Goal: Task Accomplishment & Management: Complete application form

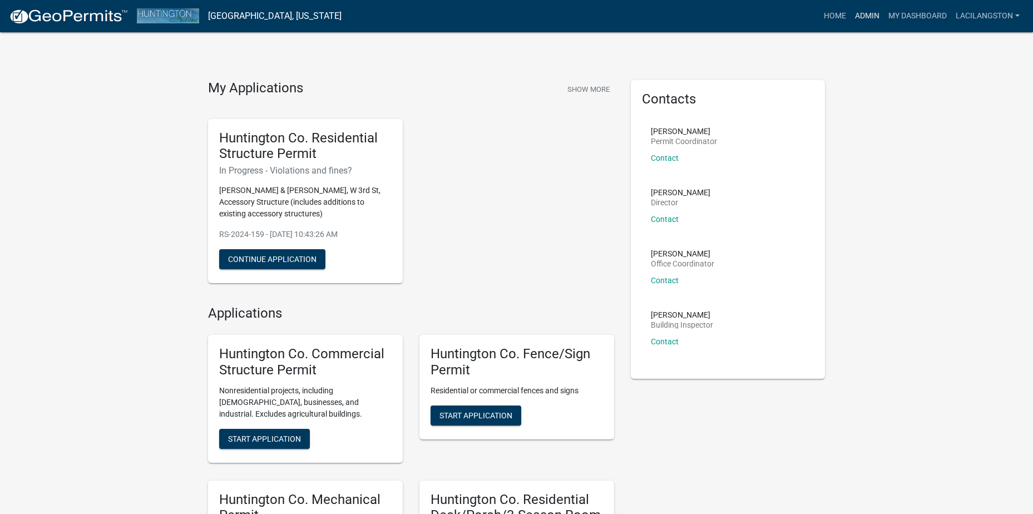
click at [859, 16] on link "Admin" at bounding box center [866, 16] width 33 height 21
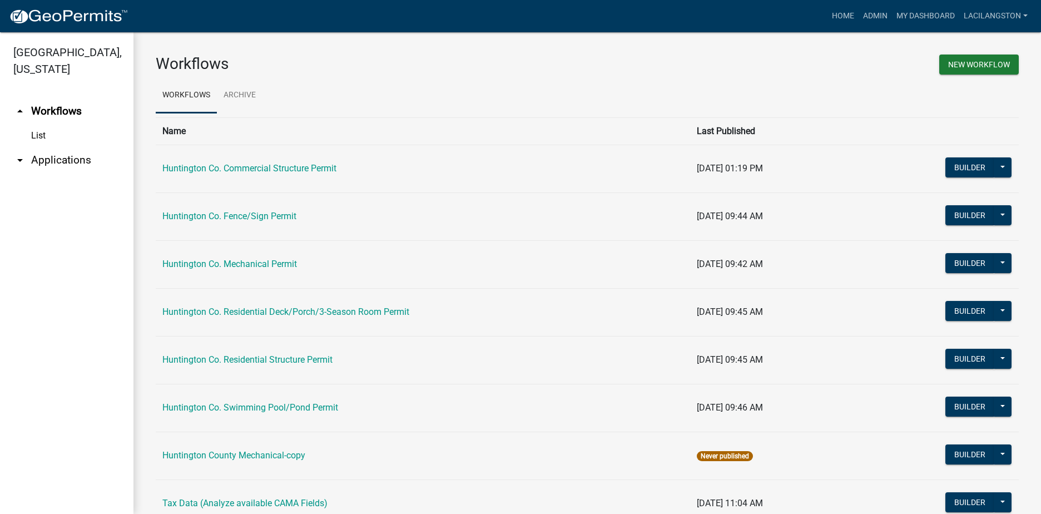
click at [88, 159] on link "arrow_drop_down Applications" at bounding box center [66, 160] width 133 height 27
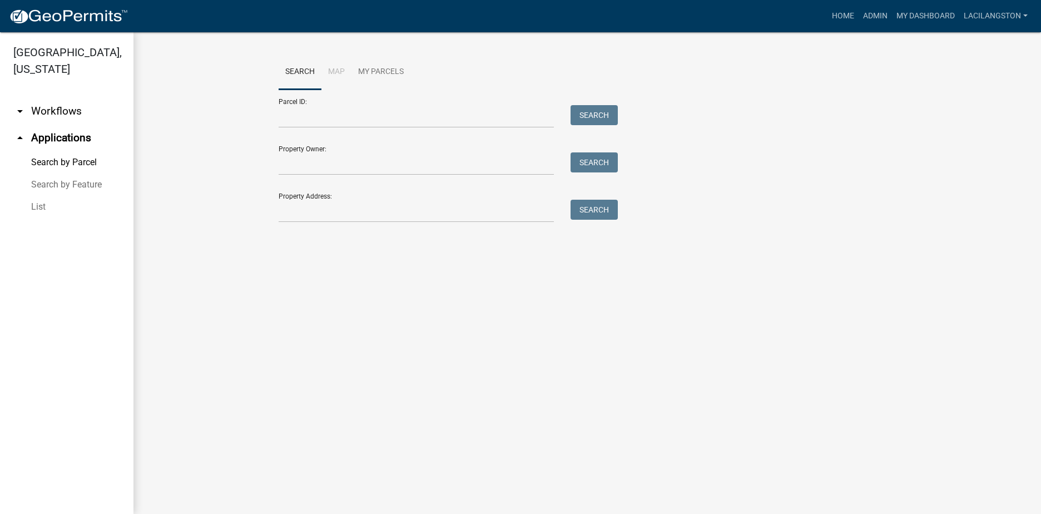
click at [56, 209] on link "List" at bounding box center [66, 207] width 133 height 22
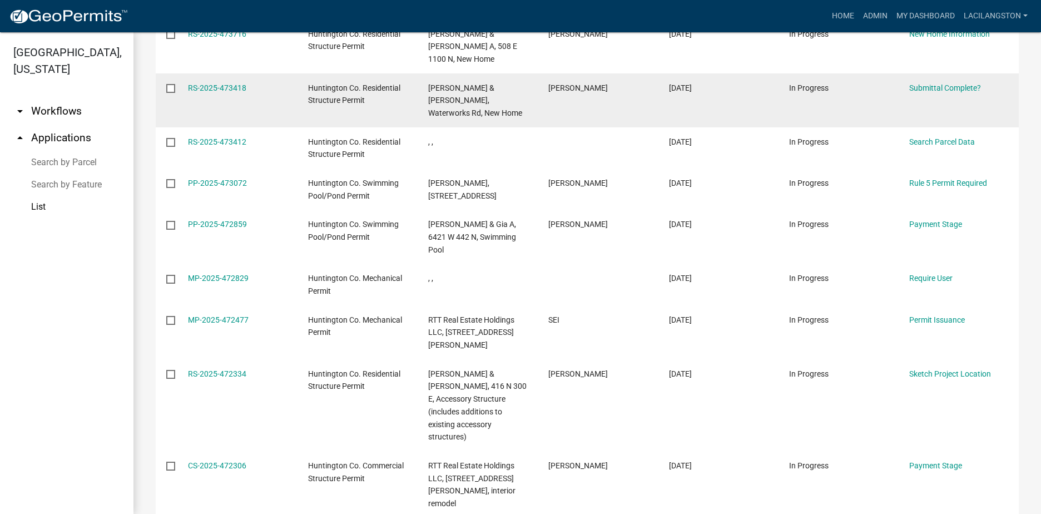
scroll to position [278, 0]
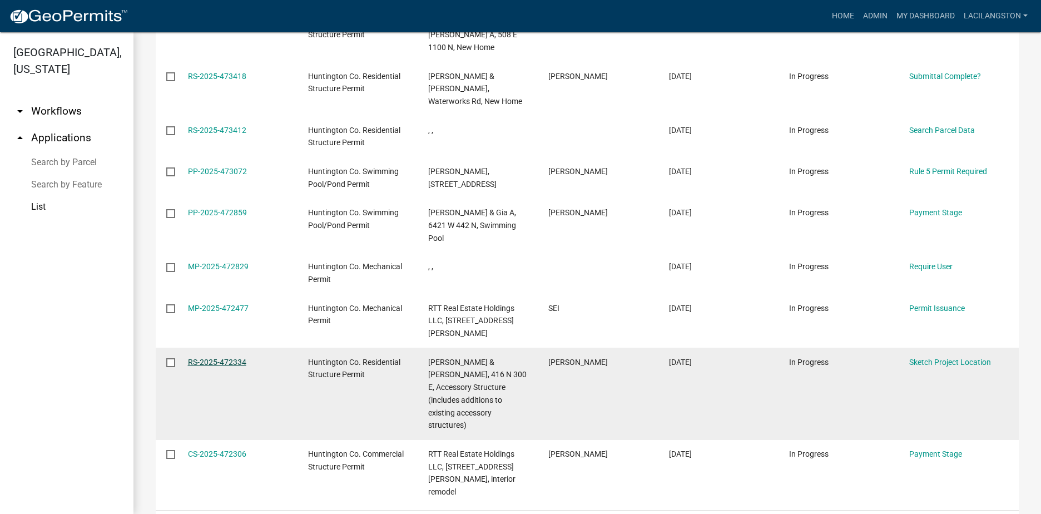
click at [217, 358] on link "RS-2025-472334" at bounding box center [217, 362] width 58 height 9
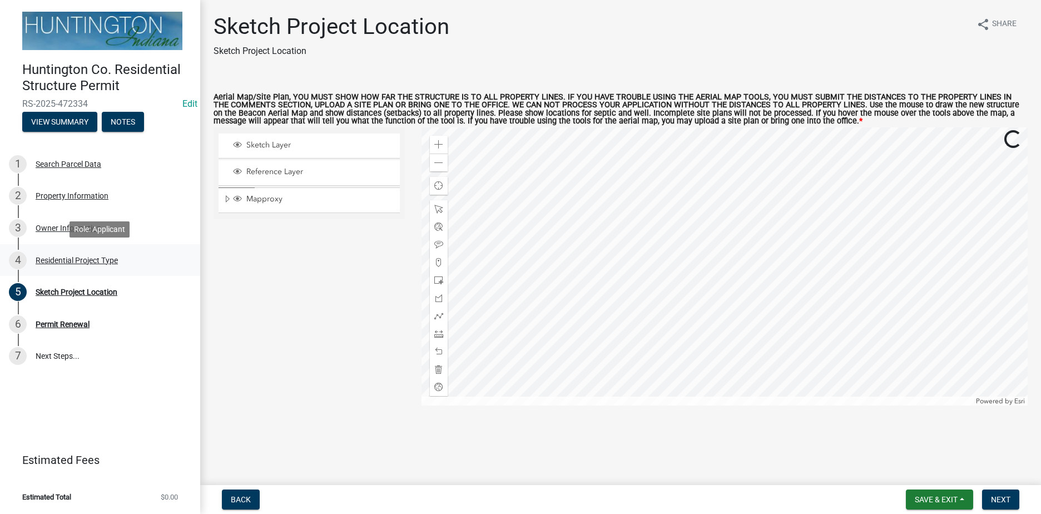
click at [81, 268] on div "4 Residential Project Type" at bounding box center [96, 260] width 174 height 18
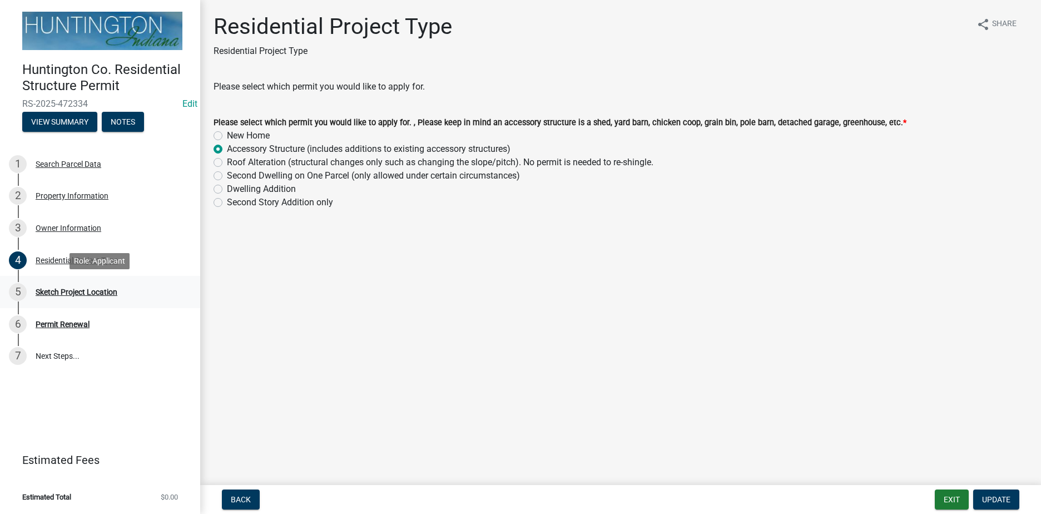
click at [101, 293] on div "Sketch Project Location" at bounding box center [77, 292] width 82 height 8
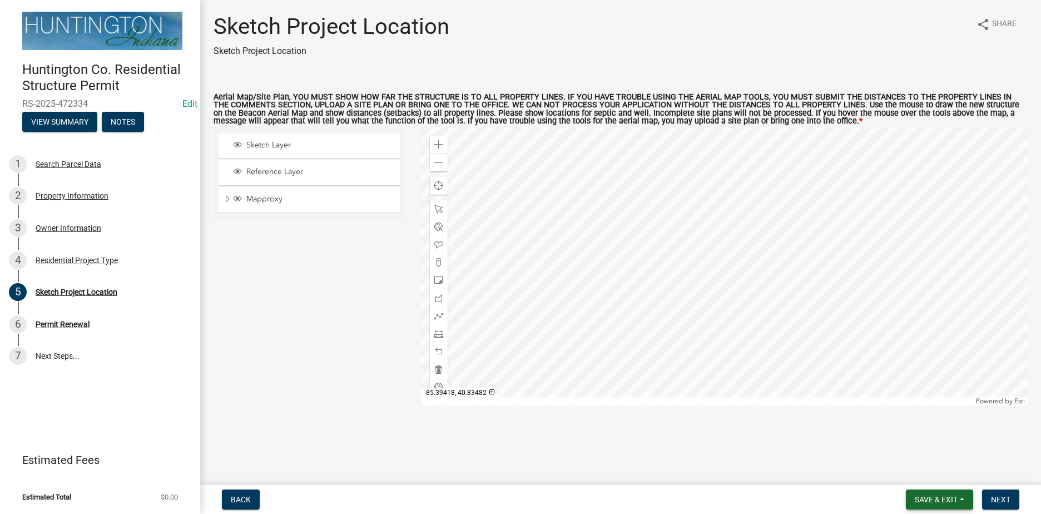
click at [935, 501] on span "Save & Exit" at bounding box center [936, 499] width 43 height 9
click at [922, 472] on button "Save & Exit" at bounding box center [928, 470] width 89 height 27
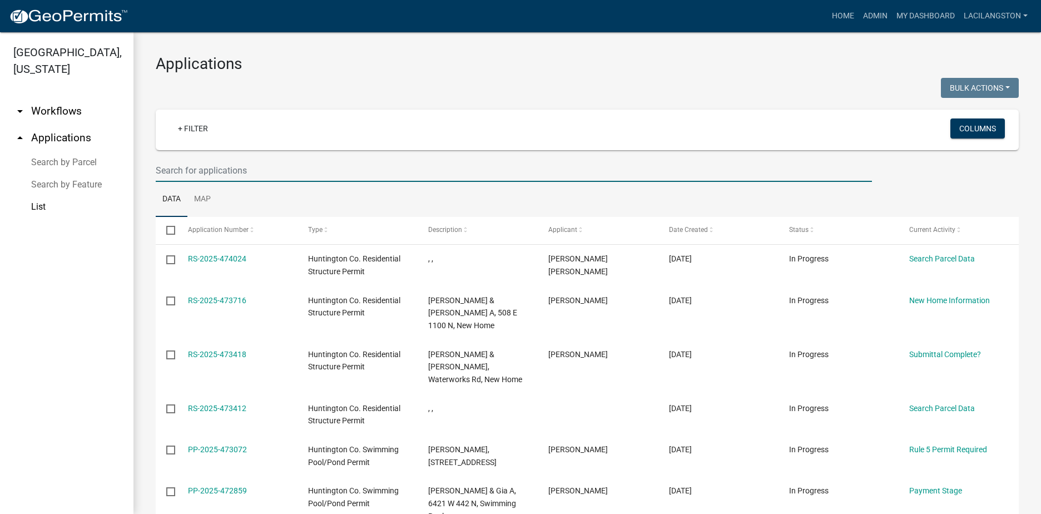
click at [250, 162] on input "text" at bounding box center [514, 170] width 716 height 23
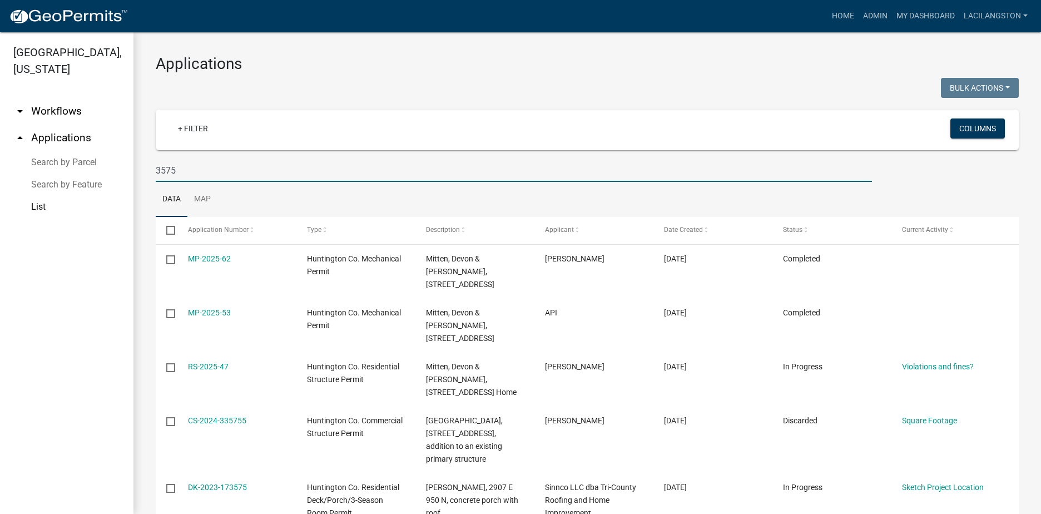
type input "3575"
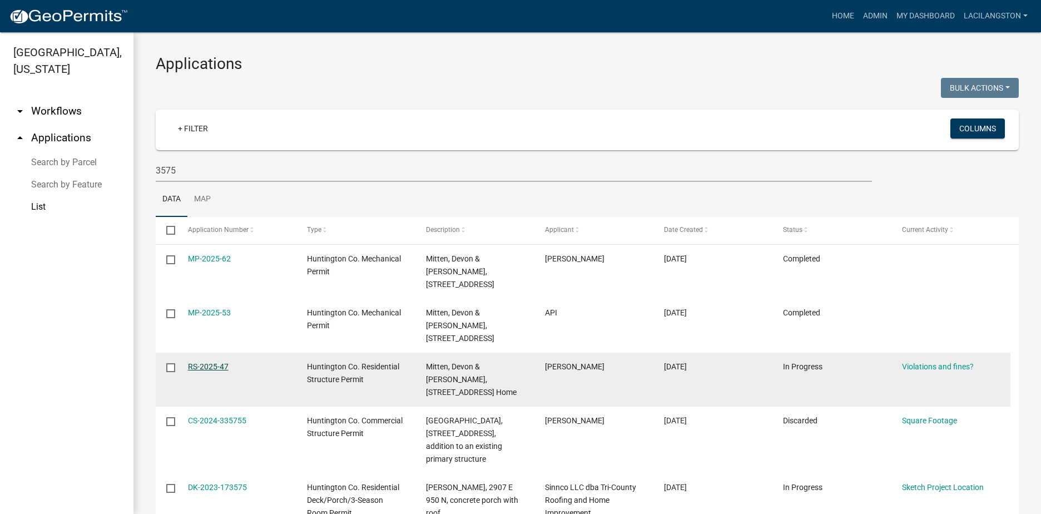
click at [219, 362] on link "RS-2025-47" at bounding box center [208, 366] width 41 height 9
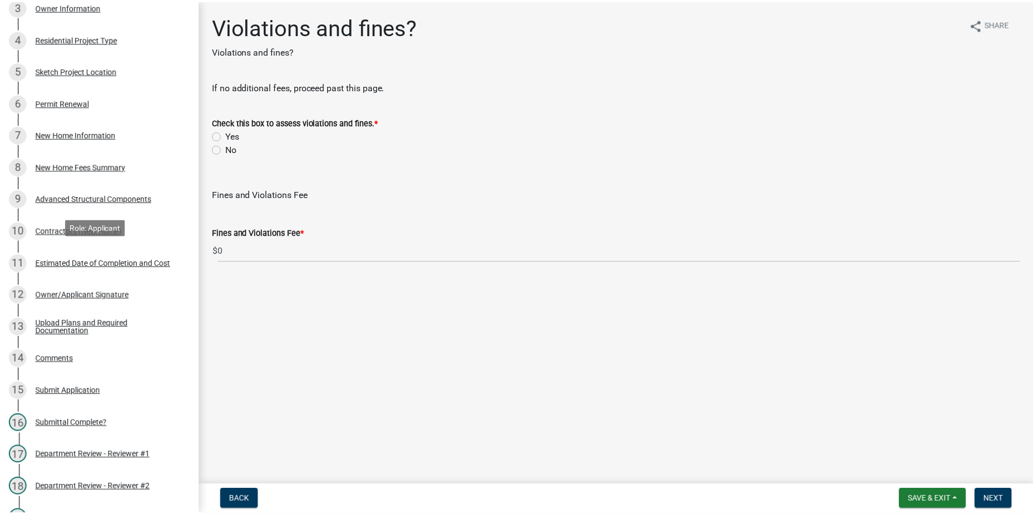
scroll to position [222, 0]
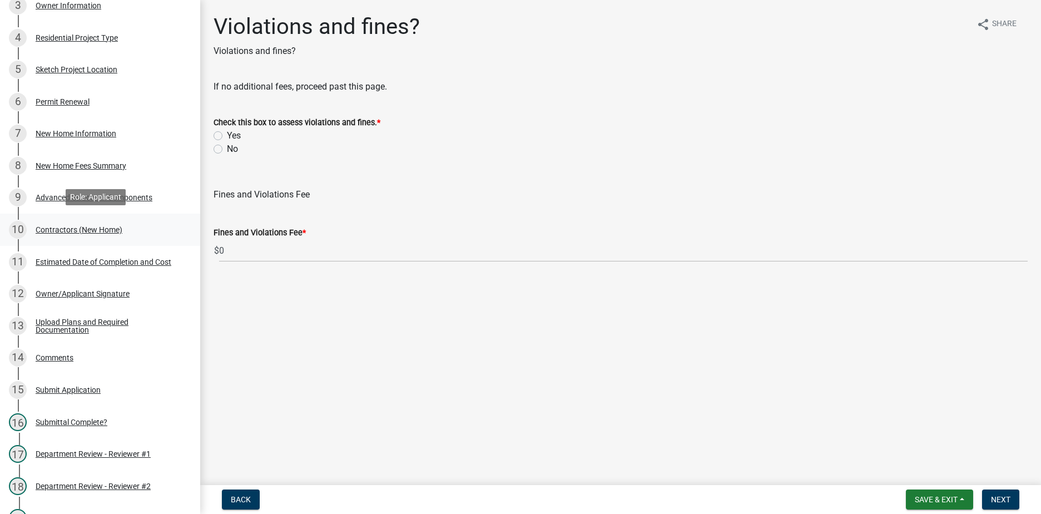
click at [104, 230] on div "Contractors (New Home)" at bounding box center [79, 230] width 87 height 8
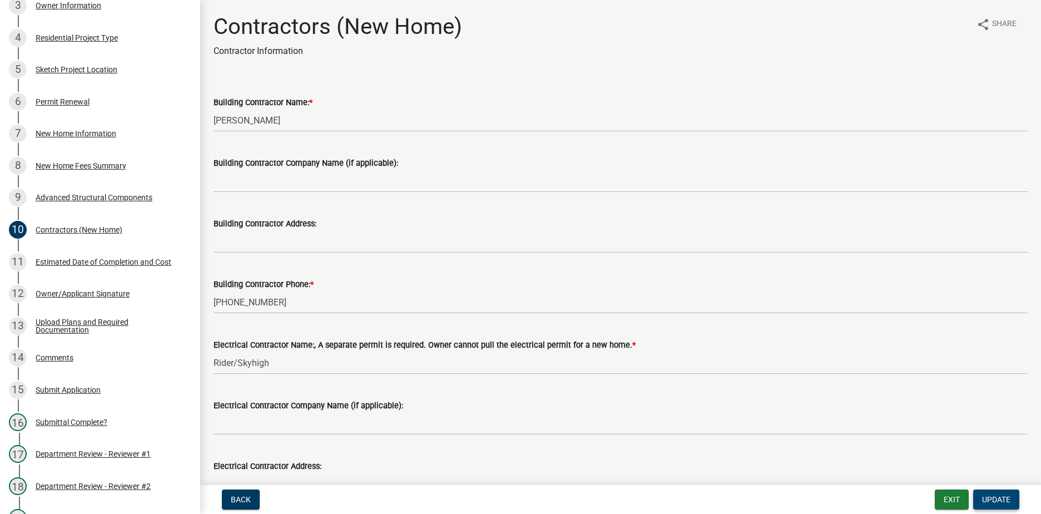
click at [1001, 499] on span "Update" at bounding box center [996, 499] width 28 height 9
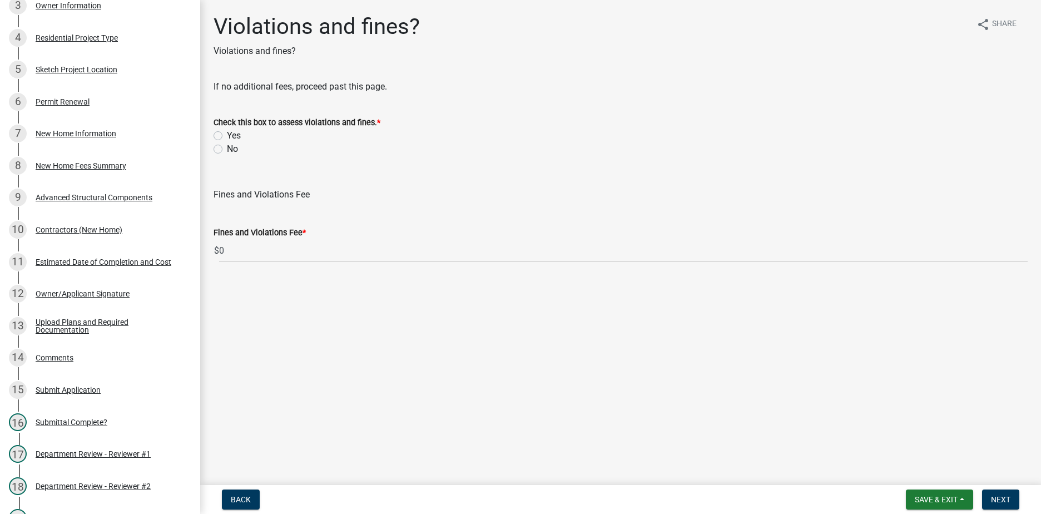
click at [227, 148] on label "No" at bounding box center [232, 148] width 11 height 13
click at [227, 148] on input "No" at bounding box center [230, 145] width 7 height 7
radio input "true"
click at [998, 502] on span "Next" at bounding box center [1000, 499] width 19 height 9
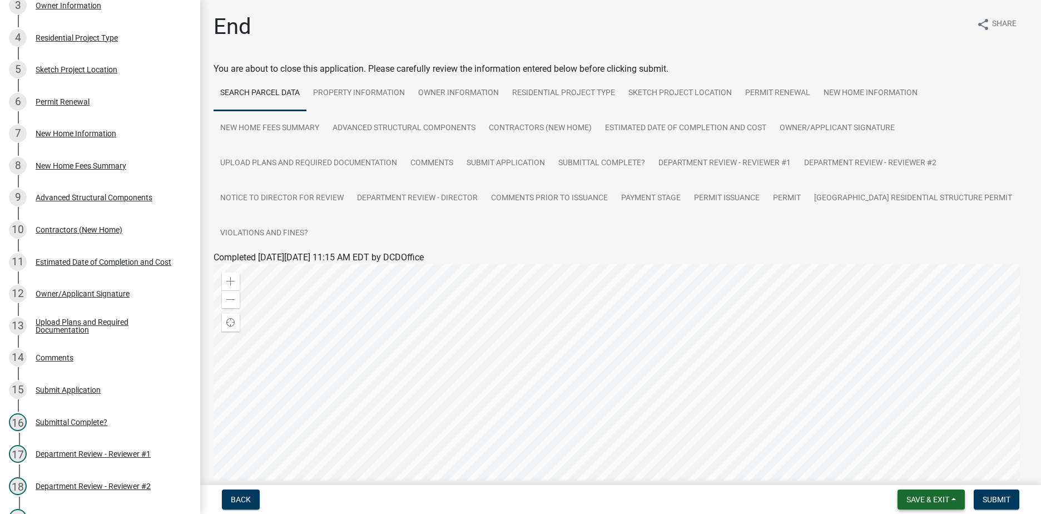
click at [937, 498] on span "Save & Exit" at bounding box center [928, 499] width 43 height 9
click at [1001, 499] on span "Submit" at bounding box center [997, 499] width 28 height 9
